Goal: Task Accomplishment & Management: Complete application form

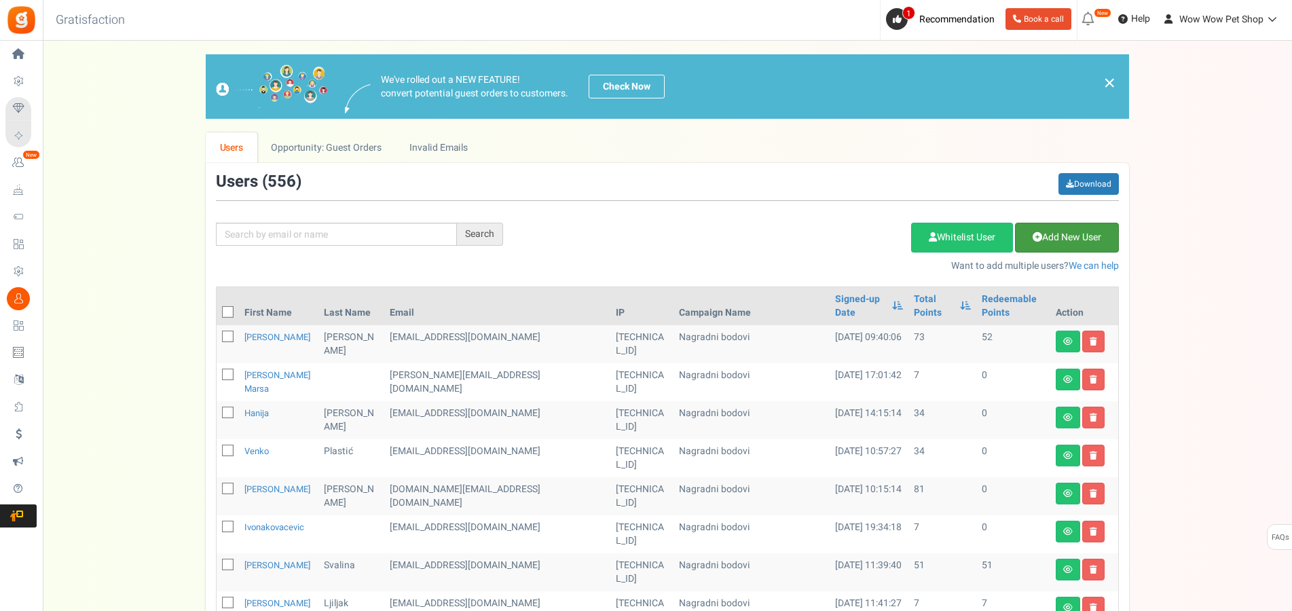
click at [1060, 242] on link "Add New User" at bounding box center [1067, 238] width 104 height 30
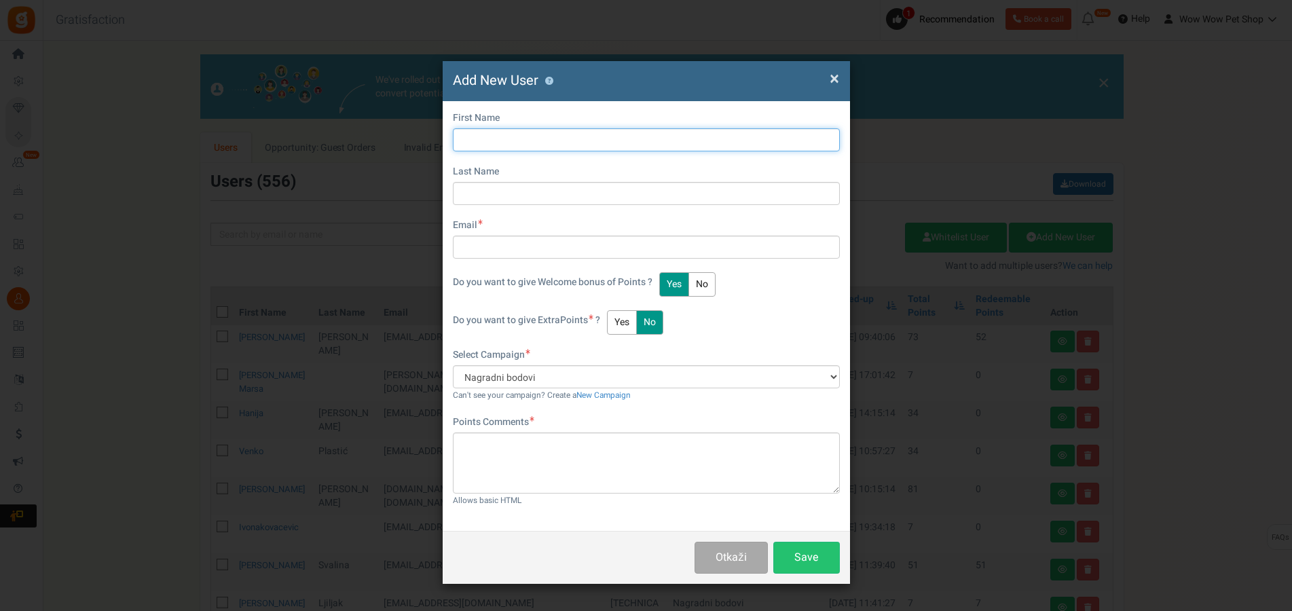
click at [489, 141] on input "text" at bounding box center [646, 139] width 387 height 23
type input "Anela"
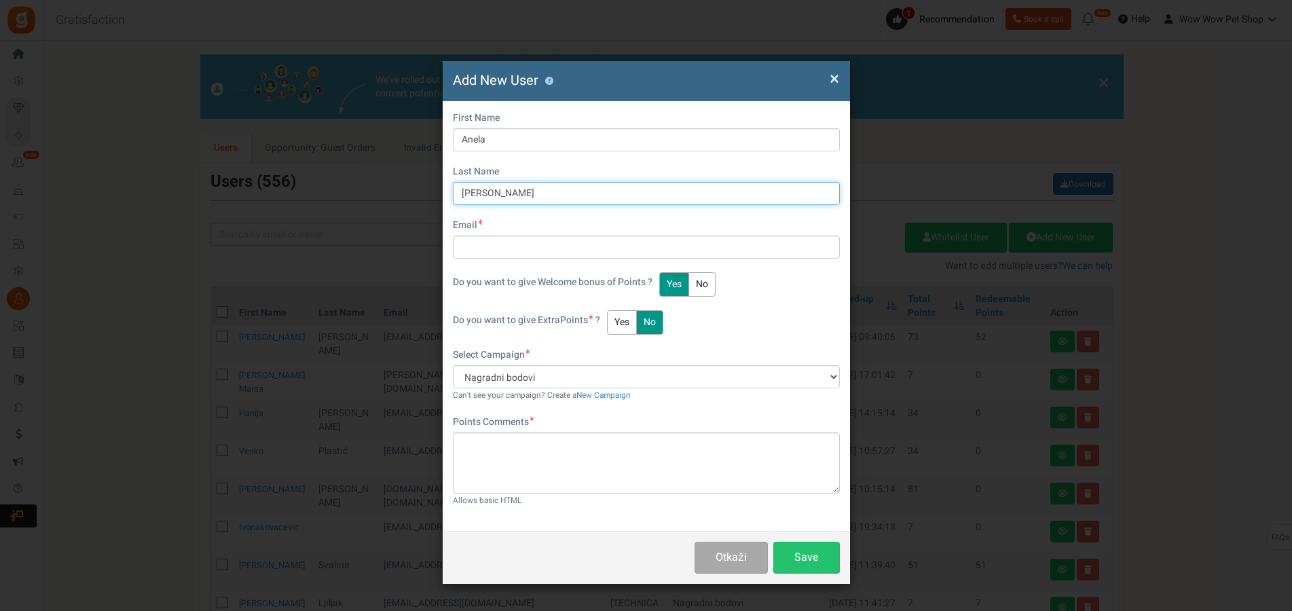
type input "[PERSON_NAME]"
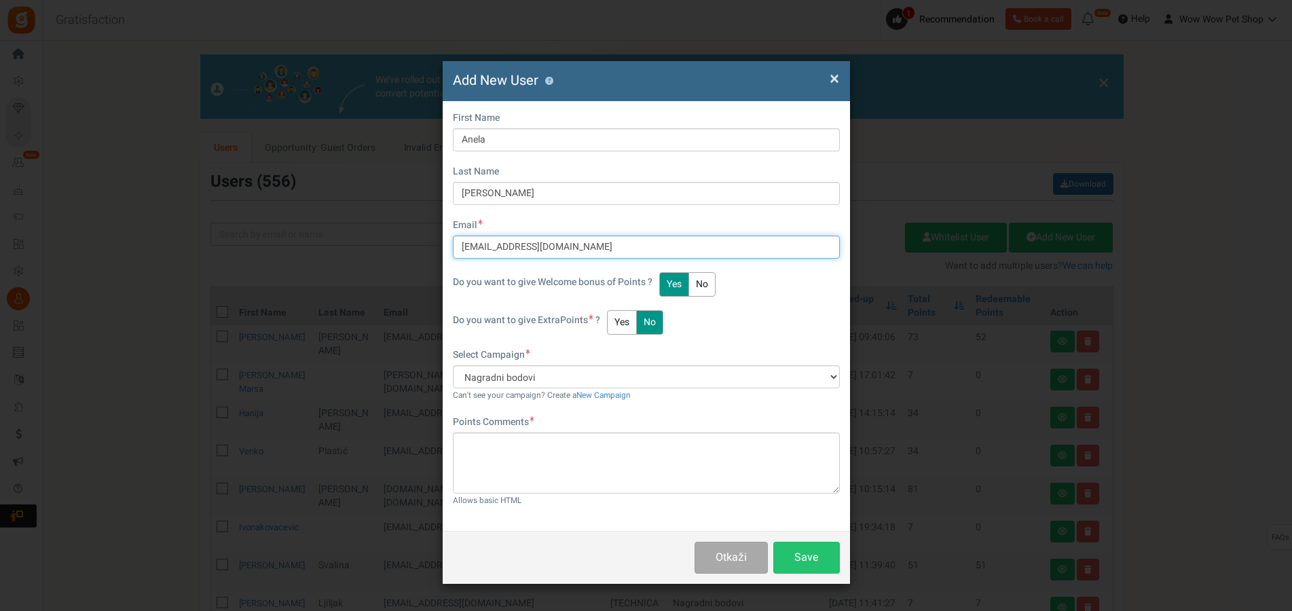
type input "[EMAIL_ADDRESS][DOMAIN_NAME]"
click at [622, 320] on button "Yes" at bounding box center [622, 322] width 30 height 24
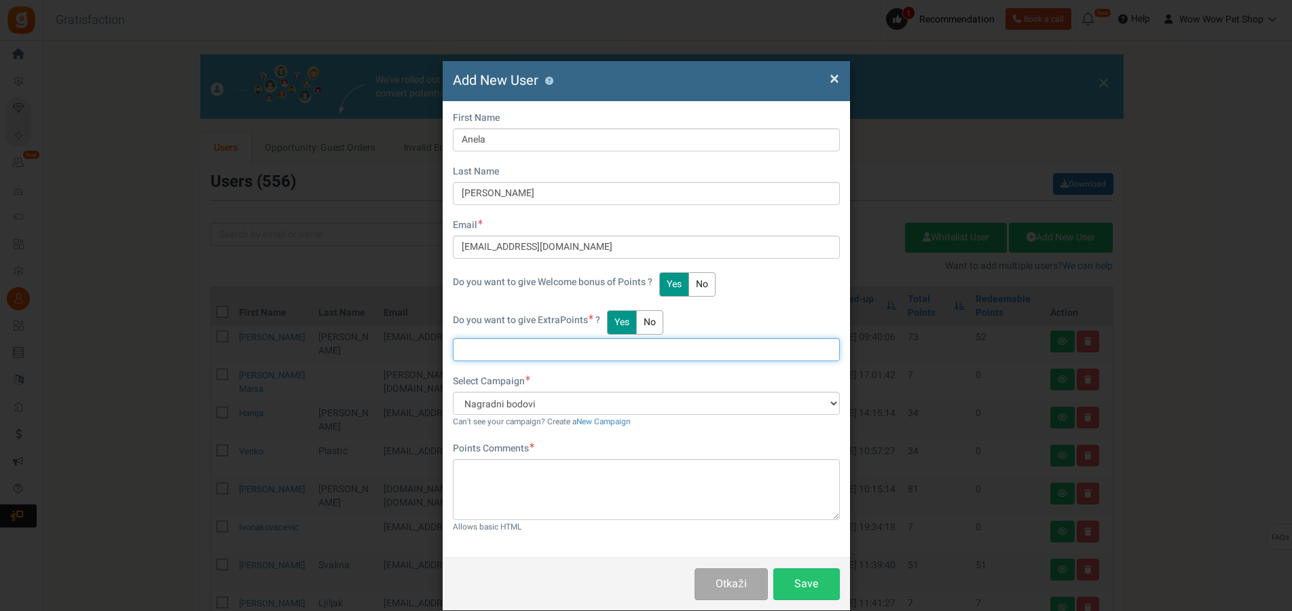
click at [489, 356] on input "text" at bounding box center [646, 349] width 387 height 23
type input "15"
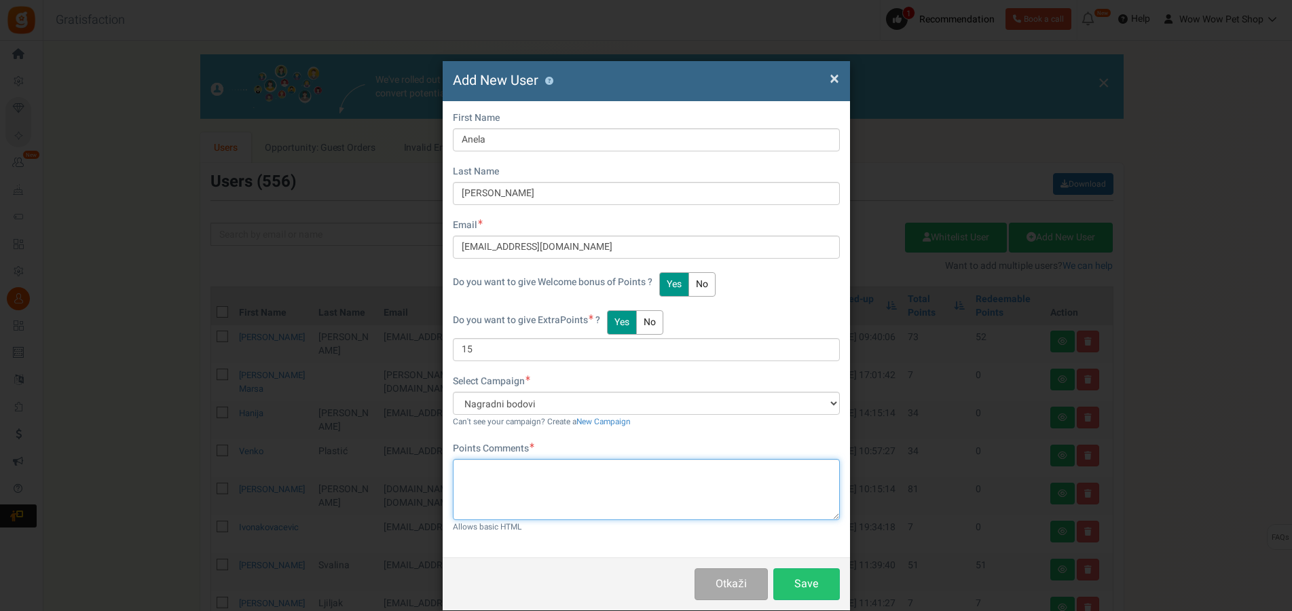
click at [485, 481] on textarea at bounding box center [646, 489] width 387 height 61
type textarea "Račun br. 1306"
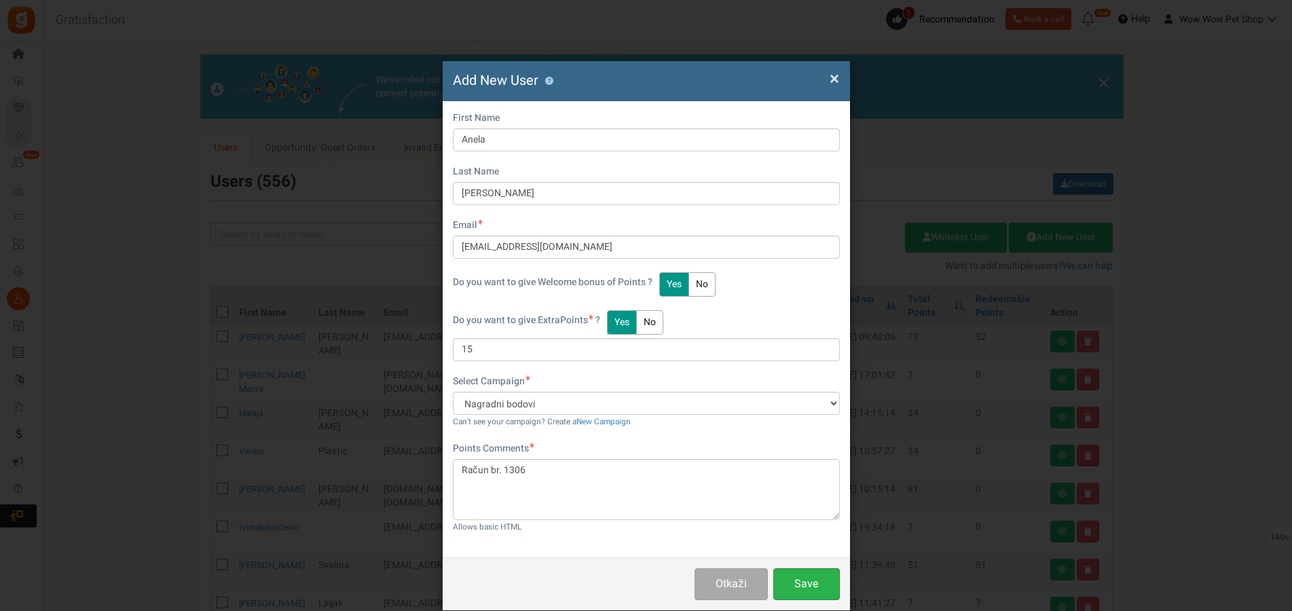
click at [811, 586] on button "Save" at bounding box center [806, 584] width 67 height 32
